Goal: Task Accomplishment & Management: Complete application form

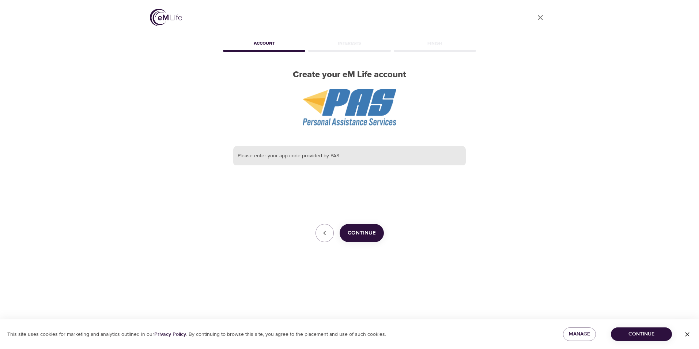
click at [351, 159] on input "text" at bounding box center [349, 156] width 232 height 20
type input "SSM"
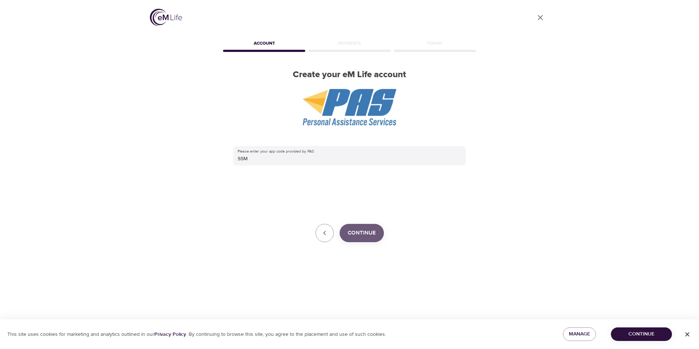
click at [372, 236] on span "Continue" at bounding box center [362, 233] width 28 height 10
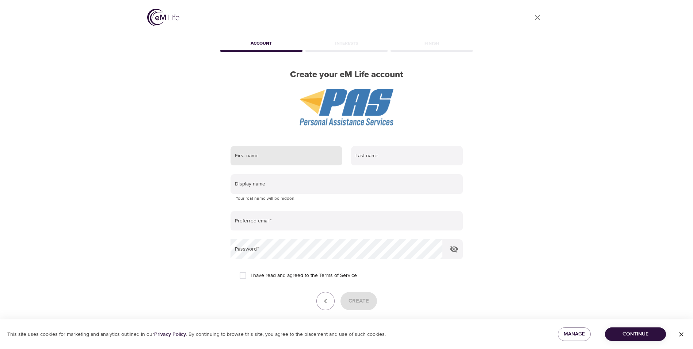
click at [273, 153] on input "text" at bounding box center [287, 156] width 112 height 20
type input "Donna"
type input "Reynolds"
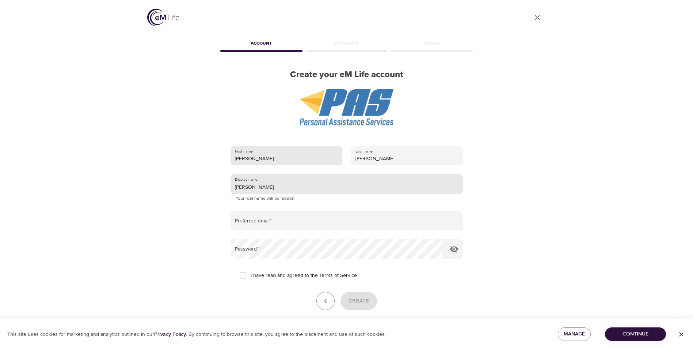
type input "Donna"
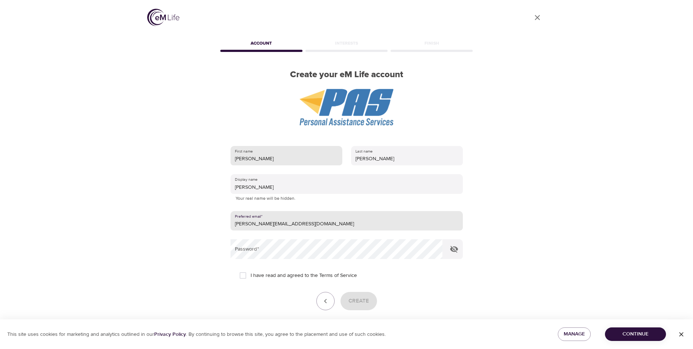
type input "Donna.Reynolds2@ssmhealth.com"
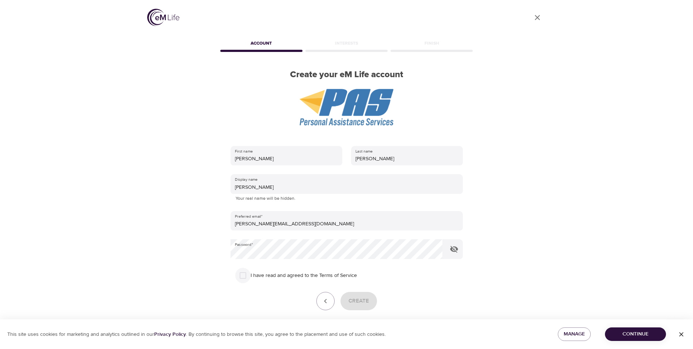
click at [247, 277] on input "I have read and agreed to the Terms of Service" at bounding box center [242, 275] width 15 height 15
checkbox input "true"
click at [361, 302] on span "Create" at bounding box center [359, 301] width 20 height 10
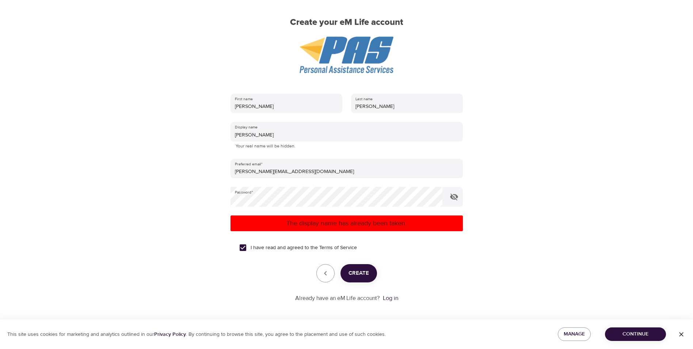
scroll to position [55, 0]
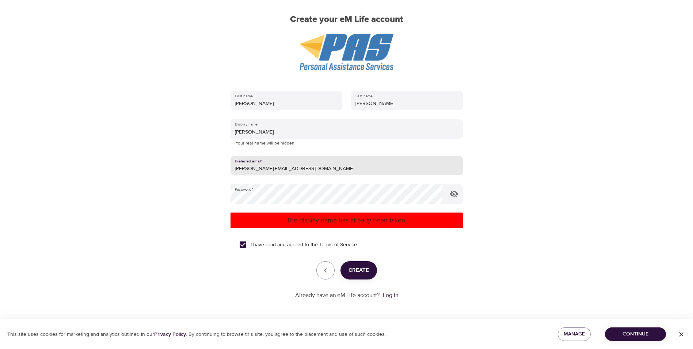
drag, startPoint x: 321, startPoint y: 171, endPoint x: 218, endPoint y: 164, distance: 103.3
click at [218, 164] on div "User Profile Account Interests Finish Create your eM Life account First name Do…" at bounding box center [347, 119] width 417 height 349
click at [398, 297] on link "Log in" at bounding box center [390, 294] width 15 height 7
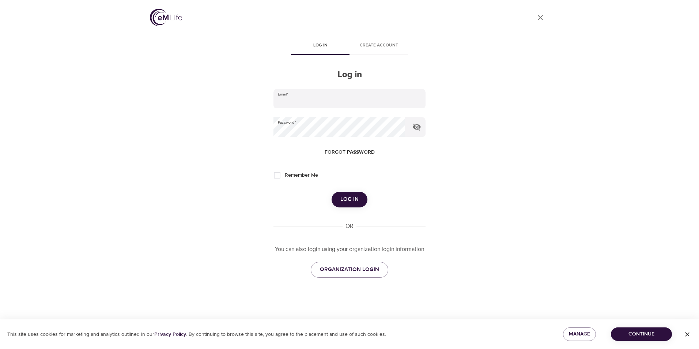
type input "[PERSON_NAME][EMAIL_ADDRESS][DOMAIN_NAME]"
click at [345, 205] on button "Log in" at bounding box center [350, 199] width 36 height 15
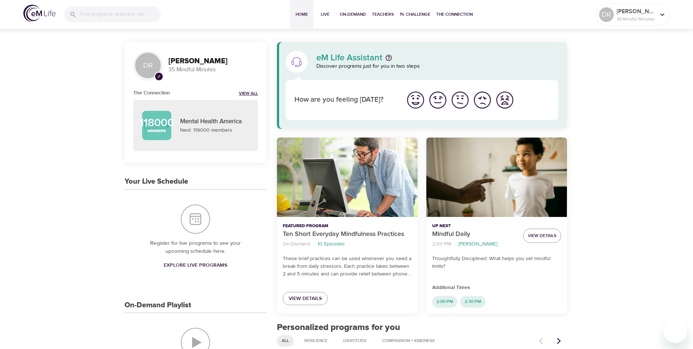
click at [256, 92] on link "View All" at bounding box center [248, 94] width 19 height 6
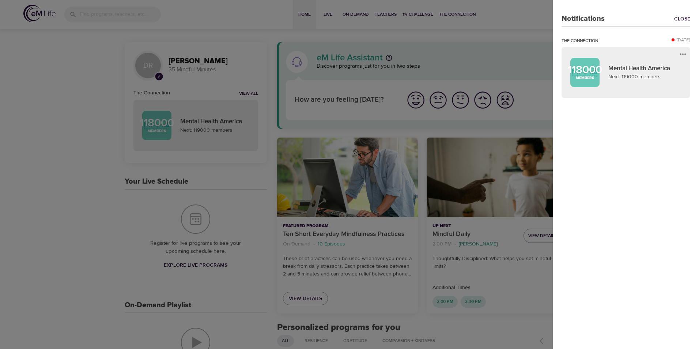
click at [687, 16] on link "Close" at bounding box center [682, 18] width 16 height 7
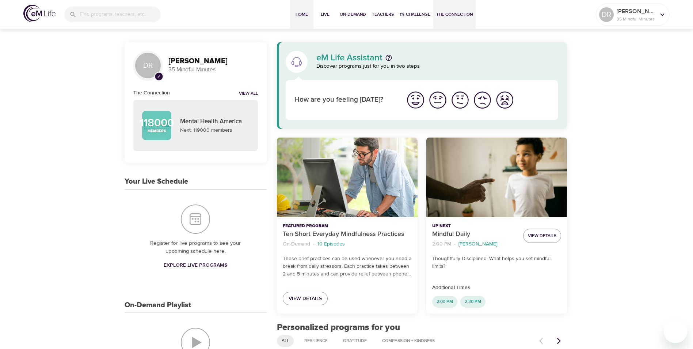
click at [448, 15] on span "The Connection" at bounding box center [454, 15] width 37 height 8
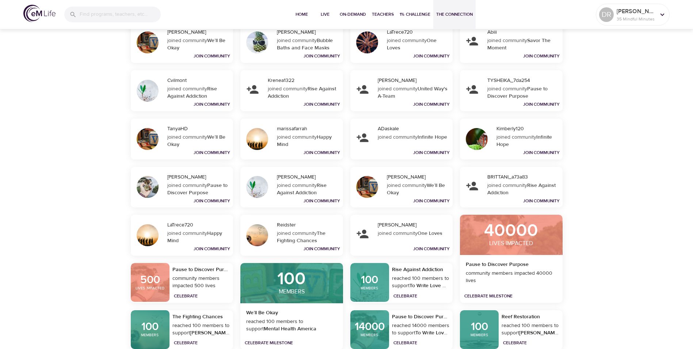
scroll to position [1750, 0]
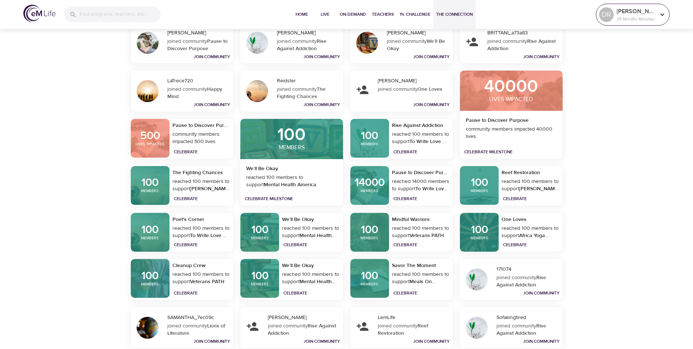
click at [604, 17] on div "DR" at bounding box center [606, 14] width 15 height 15
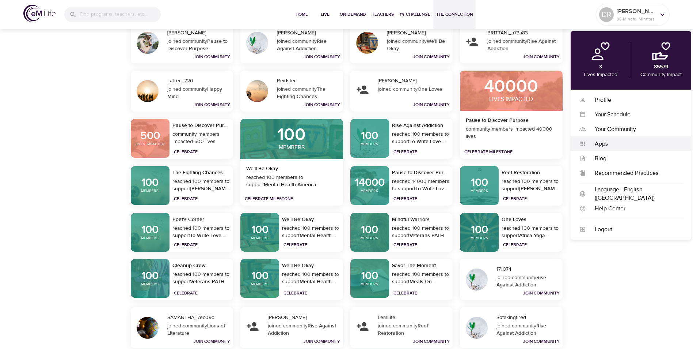
click at [601, 141] on div "Apps" at bounding box center [634, 144] width 96 height 8
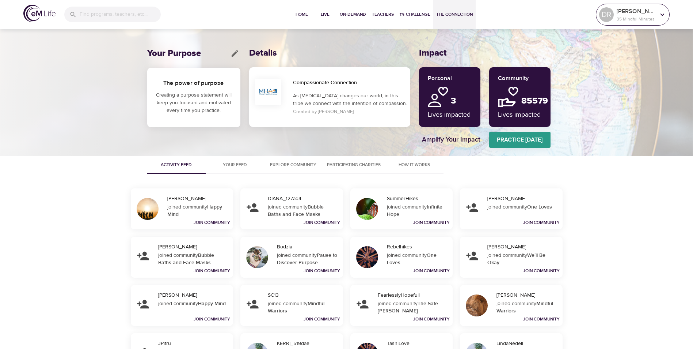
click at [637, 16] on p "35 Mindful Minutes" at bounding box center [636, 19] width 39 height 7
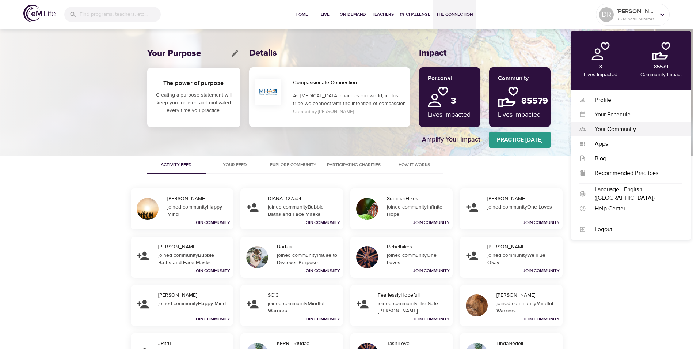
click at [607, 126] on div "Your Community" at bounding box center [634, 129] width 96 height 8
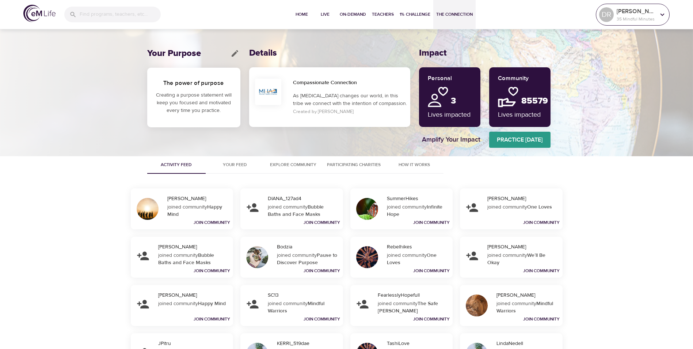
click at [633, 14] on p "[PERSON_NAME]" at bounding box center [636, 11] width 39 height 9
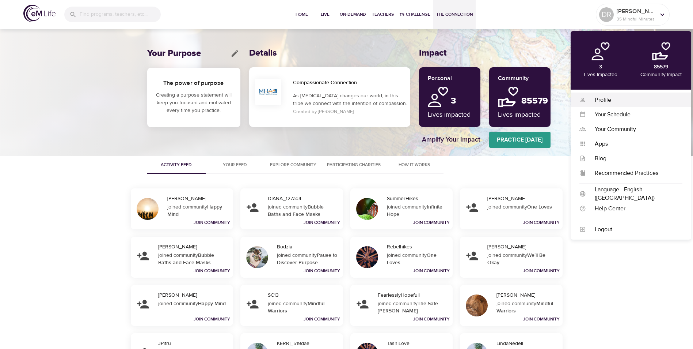
click at [611, 103] on div "Profile" at bounding box center [634, 100] width 96 height 8
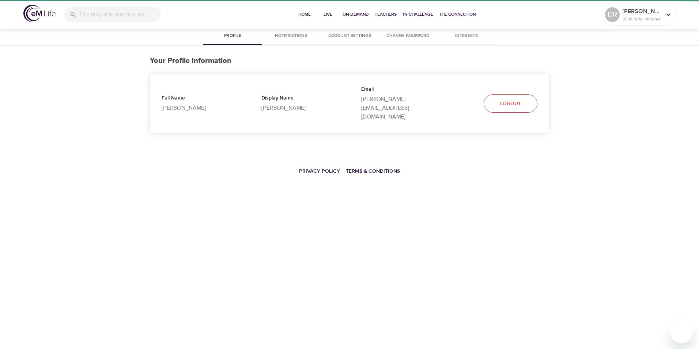
select select "10"
